Goal: Task Accomplishment & Management: Use online tool/utility

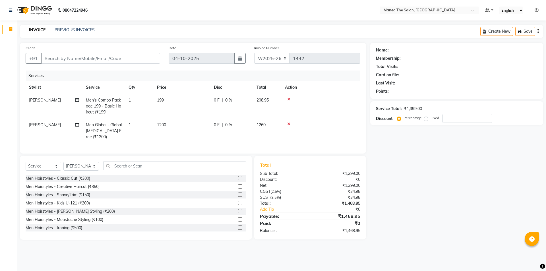
select select "6397"
select select "service"
select select "64811"
click at [97, 56] on input "Client" at bounding box center [100, 58] width 119 height 11
type input "8"
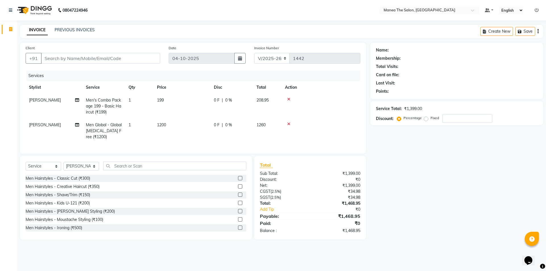
type input "0"
type input "8095492311"
click at [148, 55] on button "Add Client" at bounding box center [145, 58] width 29 height 11
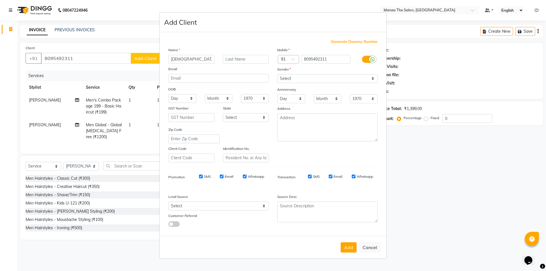
type input "[DEMOGRAPHIC_DATA]"
click at [289, 77] on select "Select [DEMOGRAPHIC_DATA] [DEMOGRAPHIC_DATA] Other Prefer Not To Say" at bounding box center [327, 78] width 100 height 9
select select "[DEMOGRAPHIC_DATA]"
click at [277, 74] on select "Select [DEMOGRAPHIC_DATA] [DEMOGRAPHIC_DATA] Other Prefer Not To Say" at bounding box center [327, 78] width 100 height 9
click at [351, 246] on button "Add" at bounding box center [349, 247] width 16 height 10
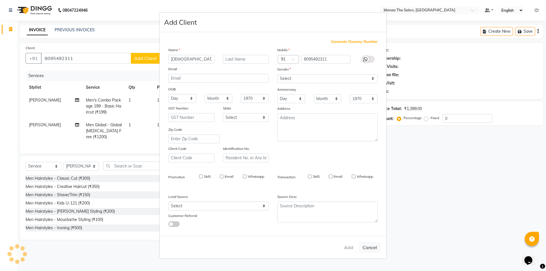
type input "80******11"
select select
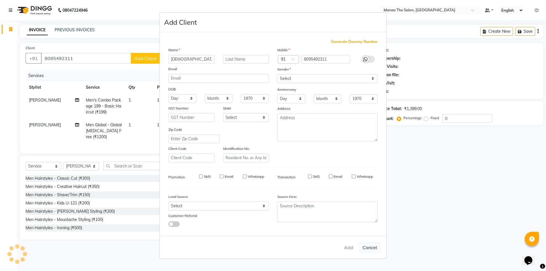
select select
checkbox input "false"
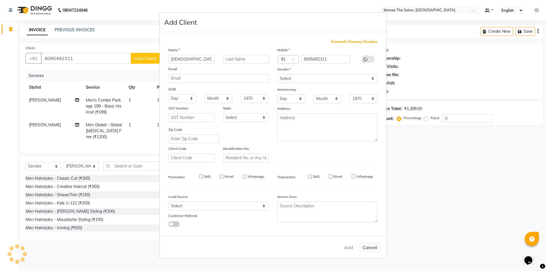
checkbox input "false"
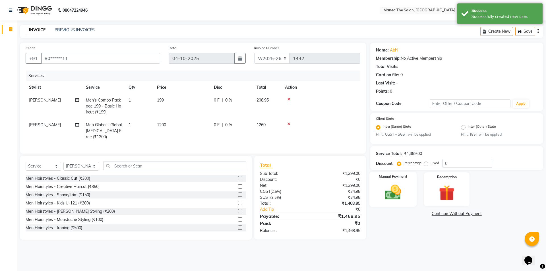
click at [395, 193] on img at bounding box center [393, 192] width 26 height 19
click at [460, 213] on span "UPI" at bounding box center [459, 214] width 9 height 7
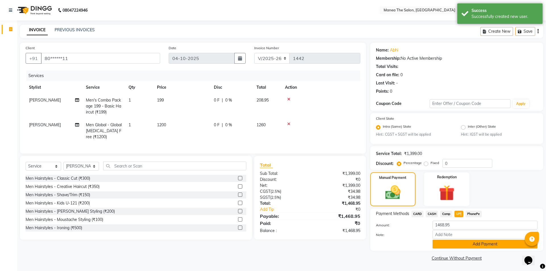
click at [471, 241] on button "Add Payment" at bounding box center [485, 244] width 105 height 9
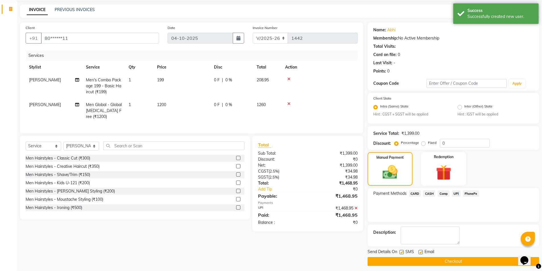
scroll to position [24, 0]
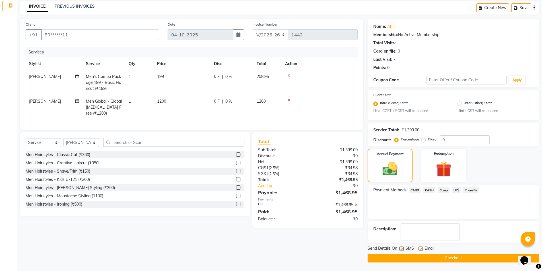
click at [456, 258] on button "Checkout" at bounding box center [454, 258] width 172 height 9
